Goal: Task Accomplishment & Management: Use online tool/utility

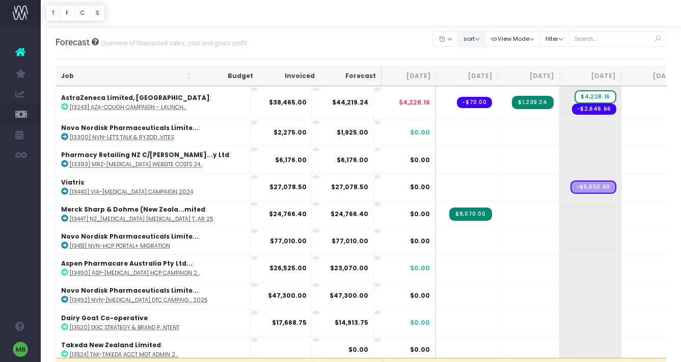
click at [474, 37] on button "sort" at bounding box center [471, 39] width 28 height 16
click at [486, 75] on link "Sort by Client Name Asc" at bounding box center [497, 75] width 79 height 17
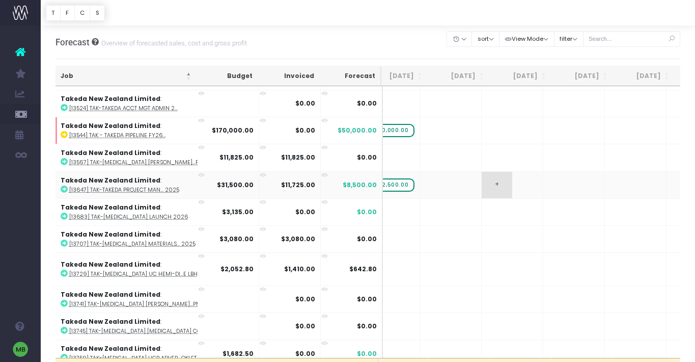
click at [482, 176] on span "+" at bounding box center [497, 185] width 31 height 26
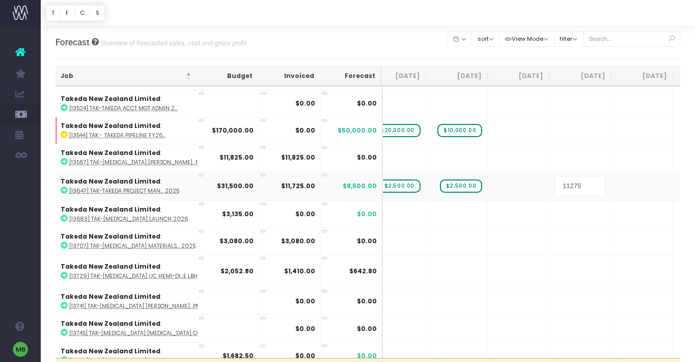
scroll to position [4544, 244]
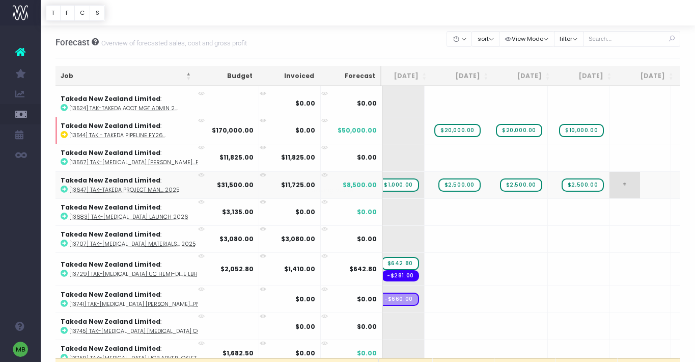
click at [572, 173] on body "Oh my... this is bad. [PERSON_NAME] wasn't able to load this page. Please conta…" at bounding box center [347, 181] width 695 height 362
click at [610, 173] on span "+" at bounding box center [625, 185] width 31 height 26
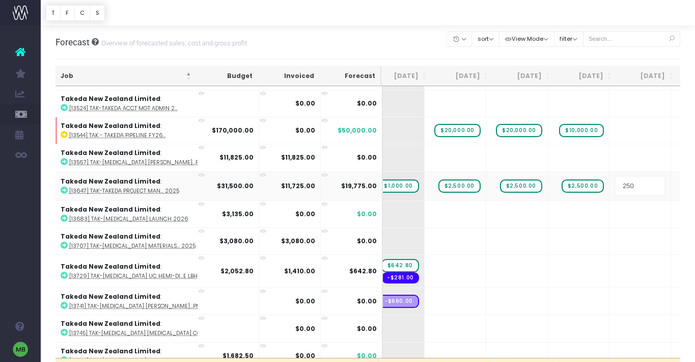
type input "2500"
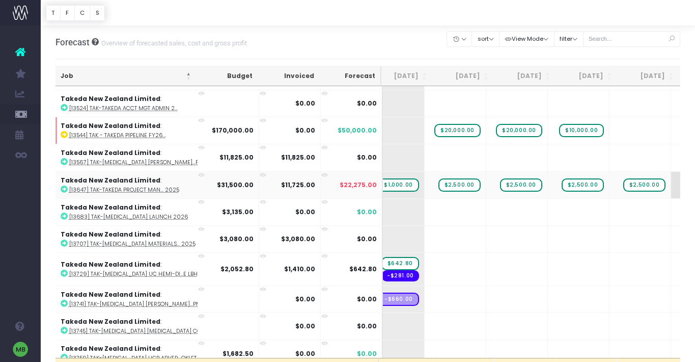
click at [680, 178] on span "$11,275.00" at bounding box center [705, 184] width 43 height 13
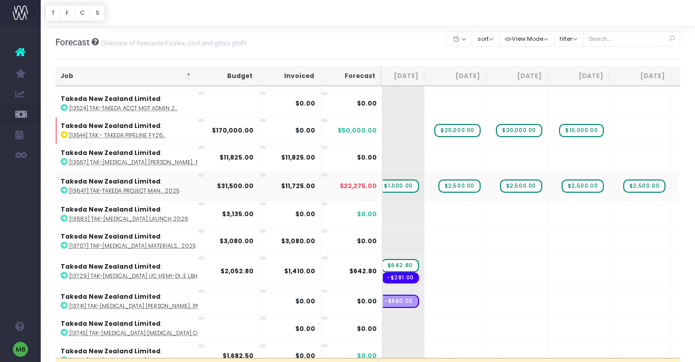
type input "2500"
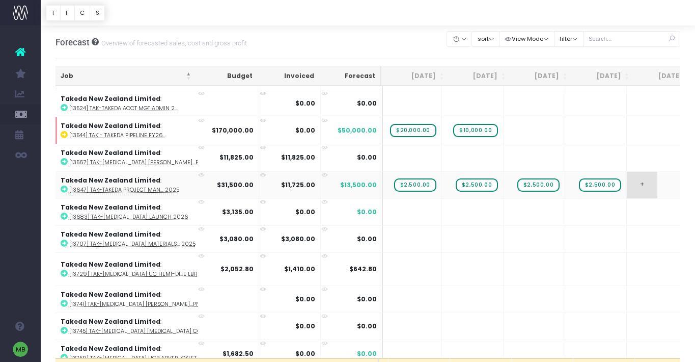
click at [627, 175] on span "+" at bounding box center [642, 185] width 31 height 26
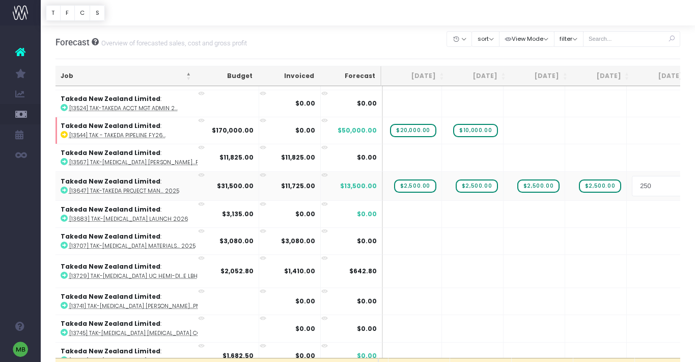
type input "2500"
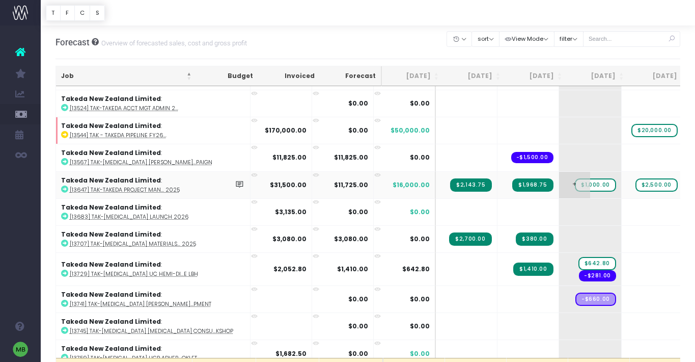
click at [575, 178] on span "$1,000.00" at bounding box center [595, 184] width 41 height 13
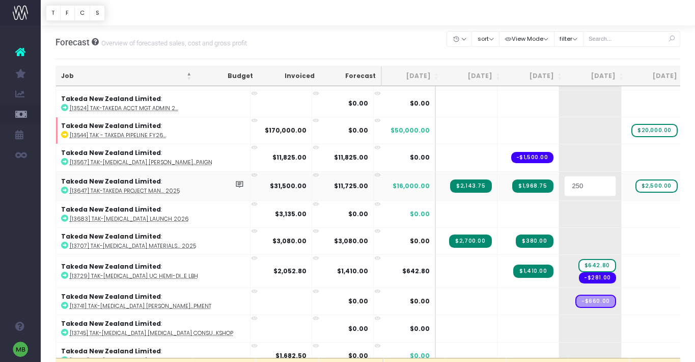
type input "2500"
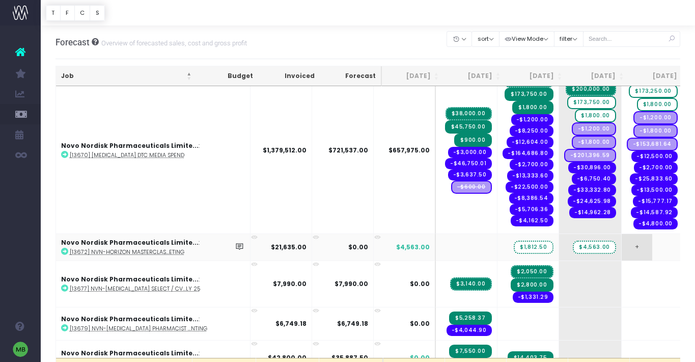
click at [622, 238] on span "+" at bounding box center [637, 247] width 31 height 26
click at [561, 244] on td "+ $4,563.00" at bounding box center [590, 246] width 63 height 27
click at [559, 236] on span "+" at bounding box center [574, 247] width 31 height 26
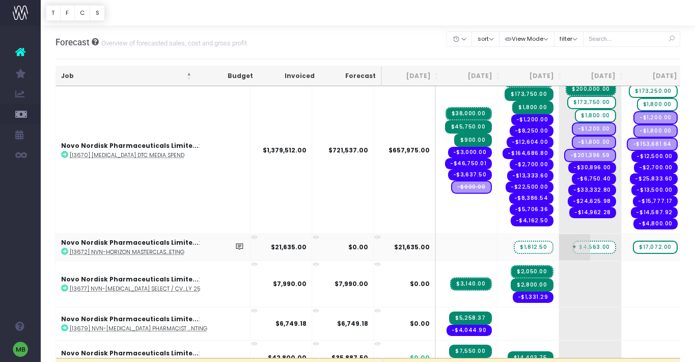
click at [559, 236] on span "+" at bounding box center [574, 247] width 31 height 26
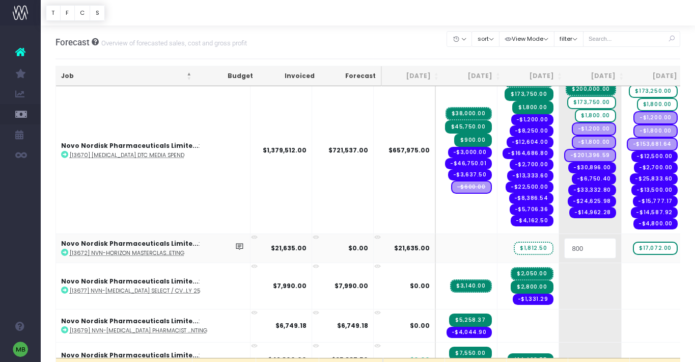
type input "8000"
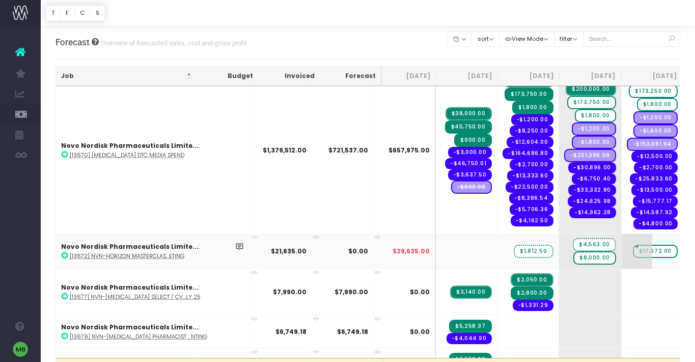
click at [633, 244] on span "$17,072.00" at bounding box center [655, 250] width 45 height 13
click at [622, 243] on span "+" at bounding box center [637, 251] width 31 height 35
click at [627, 245] on input "9072" at bounding box center [652, 251] width 51 height 20
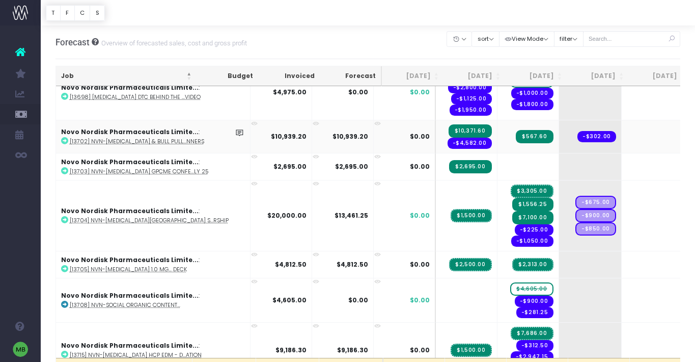
scroll to position [3735, 0]
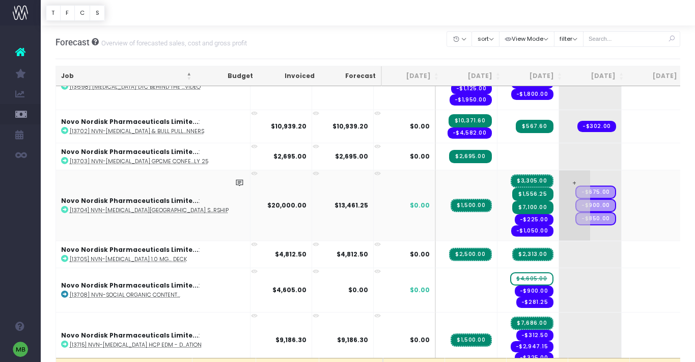
click at [559, 170] on td "+ -$675.00 -$900.00 -$850.00" at bounding box center [590, 205] width 63 height 71
click at [559, 171] on span "+" at bounding box center [574, 205] width 31 height 70
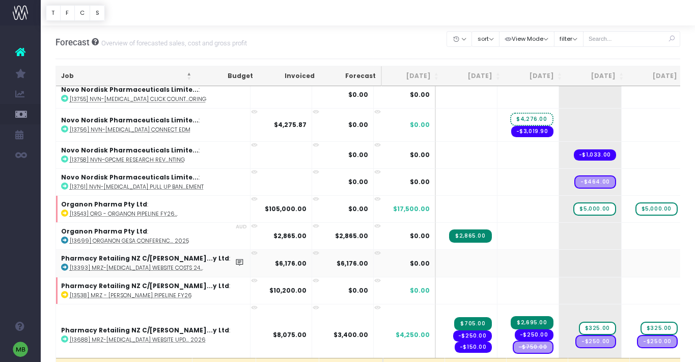
scroll to position [4283, 0]
